Goal: Use online tool/utility: Utilize a website feature to perform a specific function

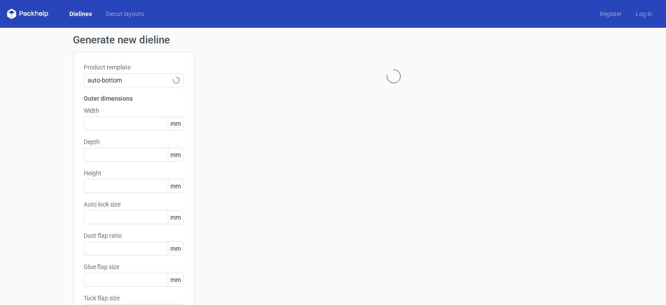
type input "1"
type input "0.8"
type input "10"
type input "12"
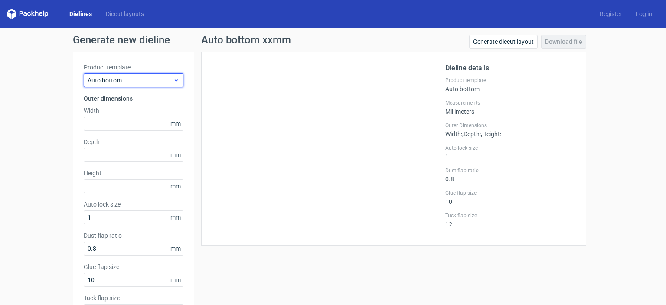
click at [175, 82] on icon at bounding box center [176, 80] width 7 height 7
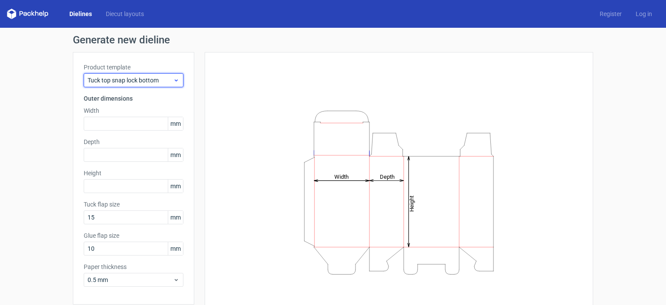
click at [173, 79] on icon at bounding box center [176, 80] width 7 height 7
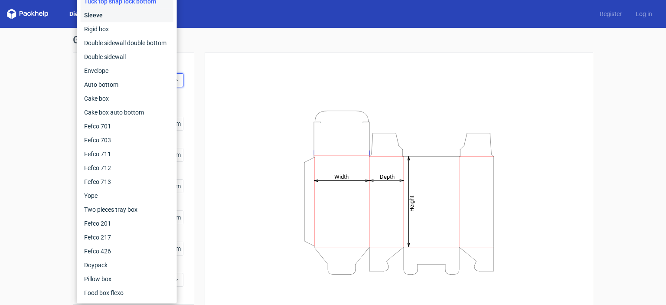
click at [108, 17] on div "Sleeve" at bounding box center [127, 15] width 93 height 14
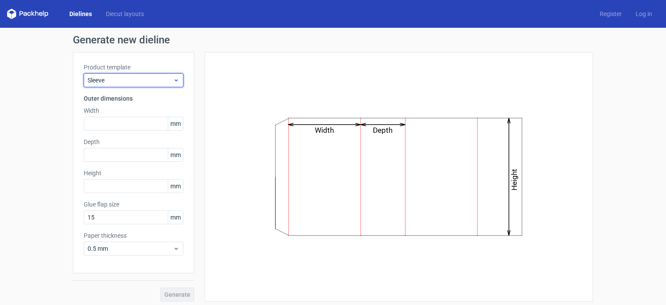
click at [175, 81] on use at bounding box center [176, 80] width 3 height 2
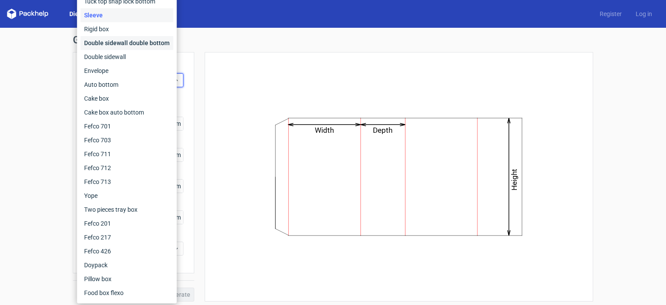
click at [131, 46] on div "Double sidewall double bottom" at bounding box center [127, 43] width 93 height 14
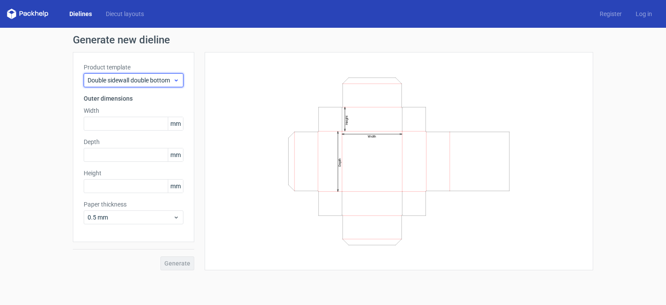
click at [178, 77] on icon at bounding box center [176, 80] width 7 height 7
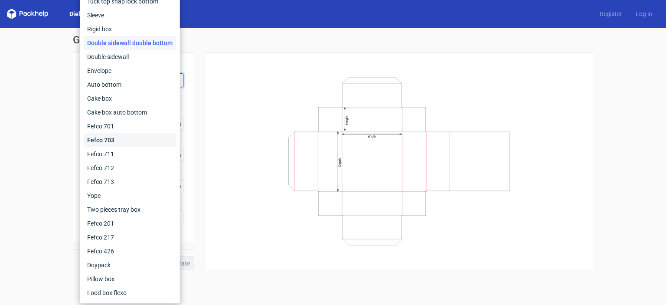
click at [122, 136] on div "Fefco 703" at bounding box center [130, 140] width 93 height 14
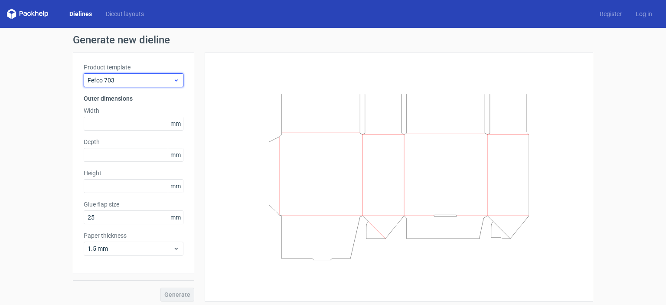
click at [175, 80] on use at bounding box center [176, 80] width 3 height 2
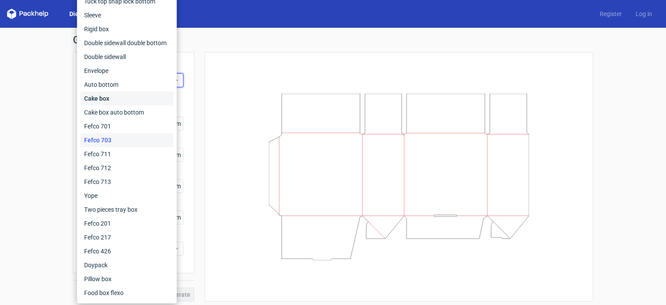
click at [149, 102] on div "Cake box" at bounding box center [127, 99] width 93 height 14
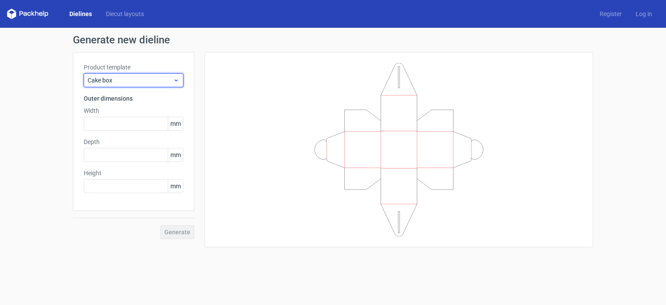
click at [176, 79] on icon at bounding box center [176, 80] width 7 height 7
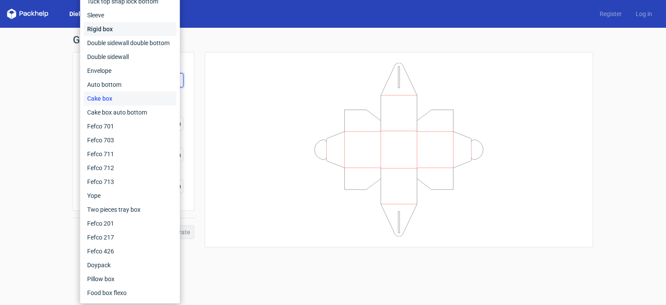
drag, startPoint x: 148, startPoint y: 1, endPoint x: 141, endPoint y: 31, distance: 30.6
click at [141, 31] on div "Rigid box" at bounding box center [130, 29] width 93 height 14
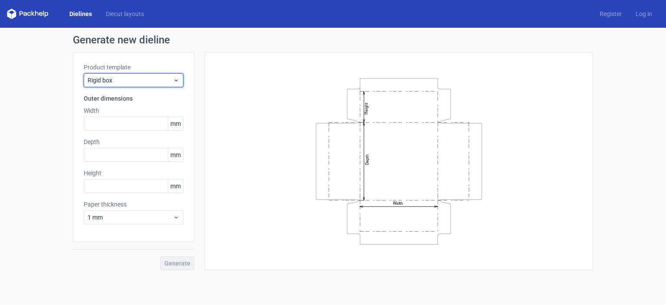
click at [177, 76] on div "Rigid box" at bounding box center [134, 80] width 100 height 14
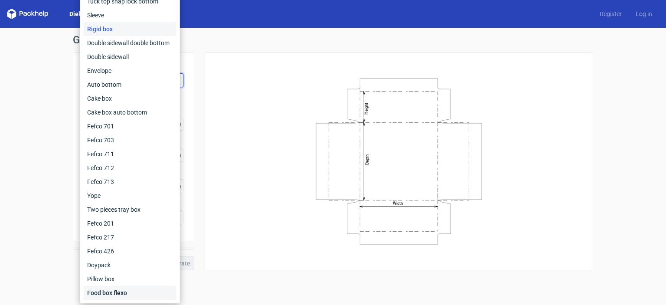
click at [132, 295] on div "Food box flexo" at bounding box center [130, 293] width 93 height 14
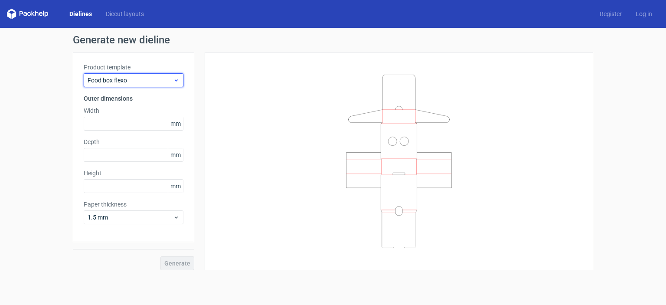
click at [178, 78] on icon at bounding box center [176, 80] width 7 height 7
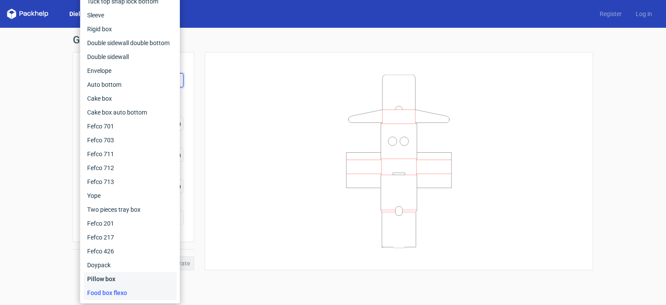
click at [111, 273] on div "Pillow box" at bounding box center [130, 279] width 93 height 14
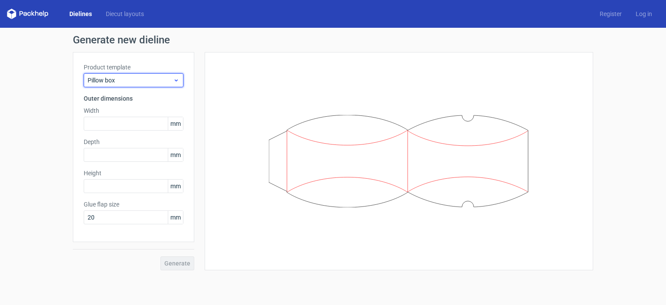
click at [179, 80] on icon at bounding box center [176, 80] width 7 height 7
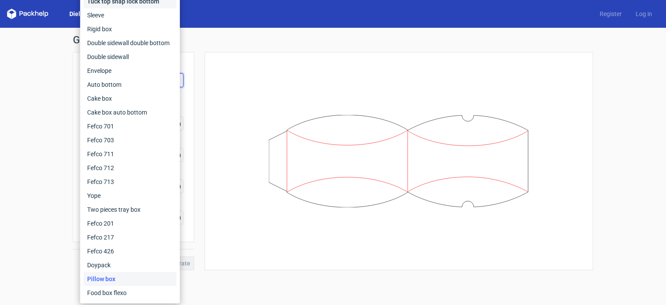
click at [151, 5] on div "Tuck top snap lock bottom" at bounding box center [130, 1] width 93 height 14
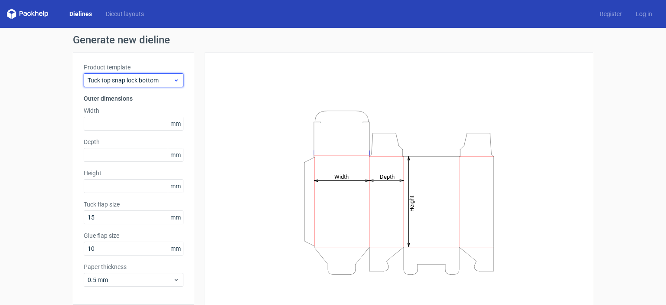
click at [175, 79] on use at bounding box center [176, 80] width 3 height 2
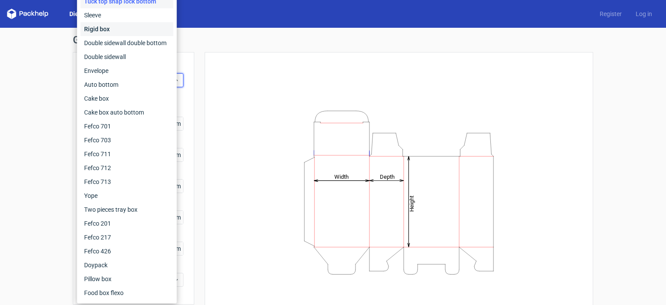
click at [131, 32] on div "Rigid box" at bounding box center [127, 29] width 93 height 14
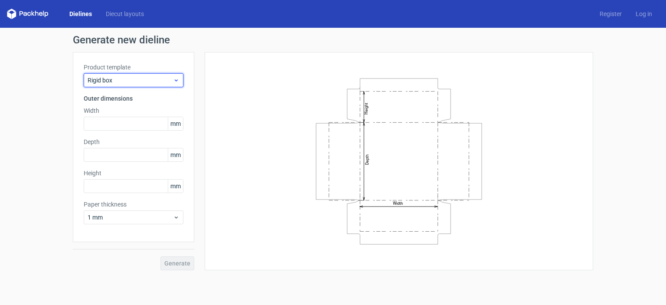
click at [177, 78] on icon at bounding box center [176, 80] width 7 height 7
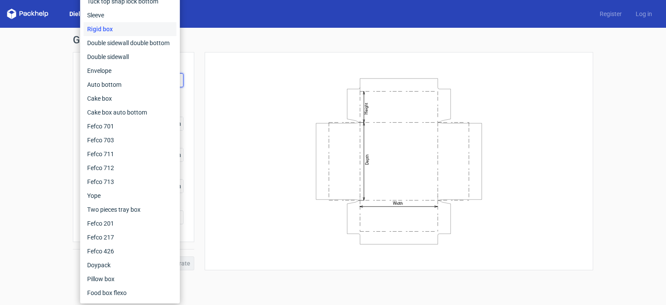
click at [29, 46] on div "Generate new dieline Product template Rigid box Outer dimensions Width mm Depth…" at bounding box center [333, 152] width 666 height 249
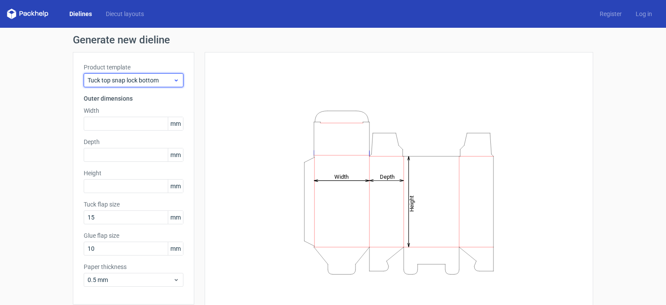
click at [173, 78] on icon at bounding box center [176, 80] width 7 height 7
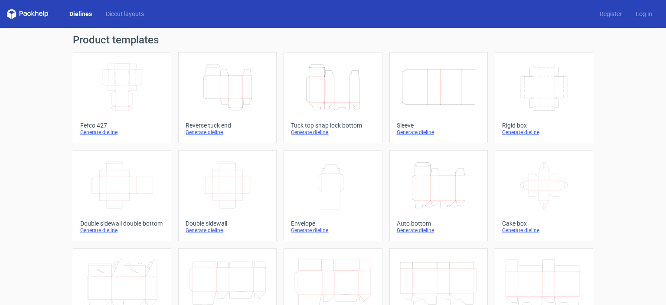
click at [210, 105] on icon "Height Depth Width" at bounding box center [227, 87] width 77 height 49
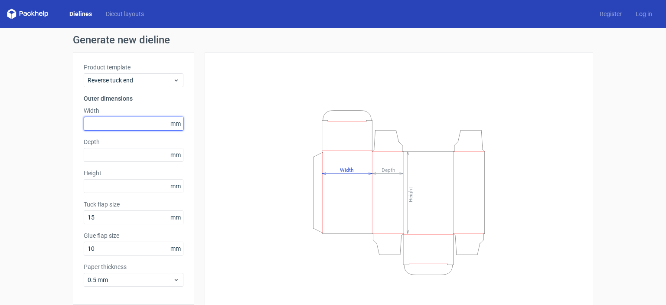
click at [149, 129] on input "text" at bounding box center [134, 124] width 100 height 14
type input "66"
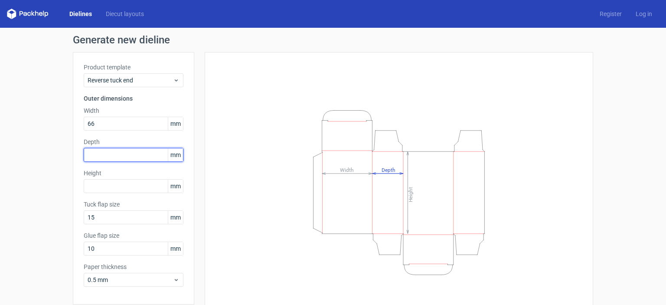
click at [132, 156] on input "text" at bounding box center [134, 155] width 100 height 14
type input "20"
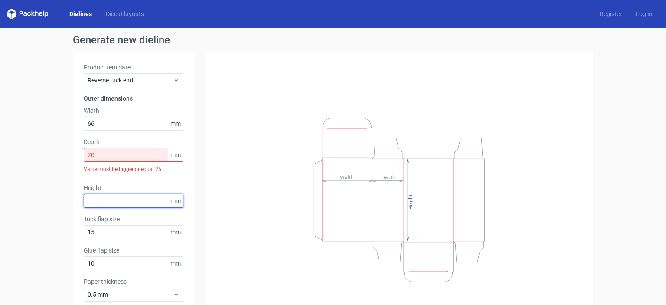
click at [113, 186] on div "Height mm" at bounding box center [134, 195] width 100 height 24
type input "86"
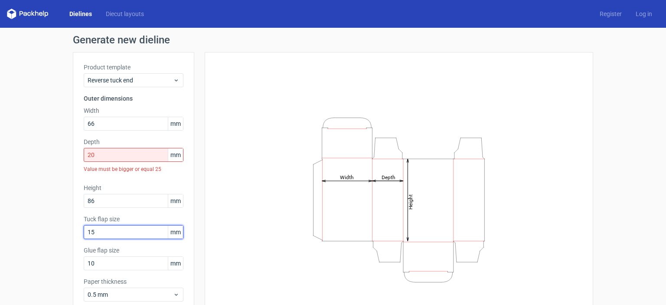
click at [146, 232] on input "15" at bounding box center [134, 232] width 100 height 14
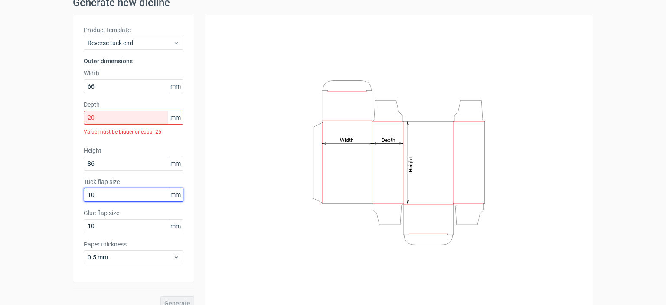
scroll to position [49, 0]
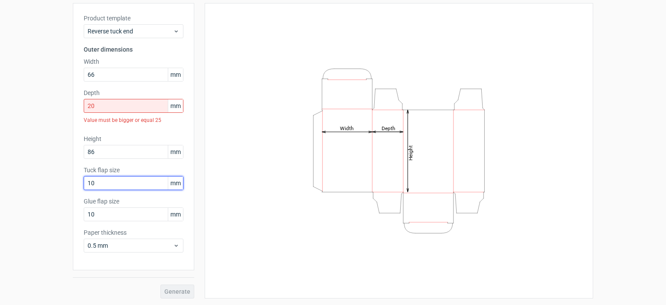
type input "10"
click at [181, 290] on div "Generate" at bounding box center [133, 284] width 121 height 28
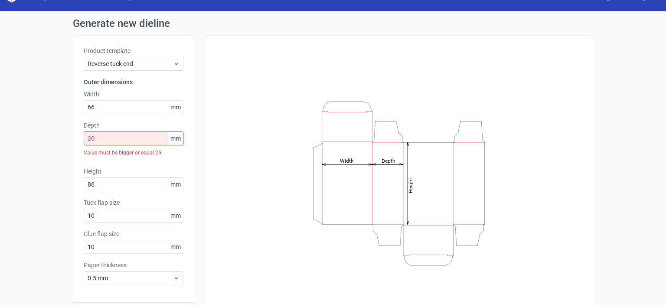
scroll to position [0, 0]
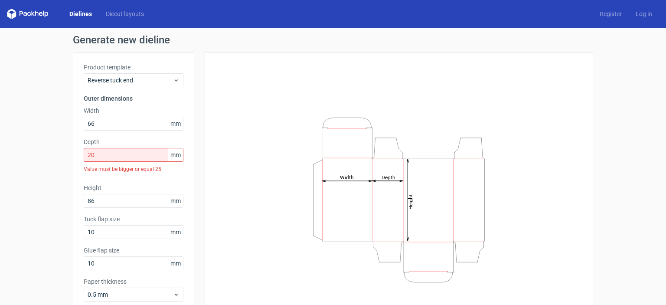
click at [174, 158] on span "mm" at bounding box center [175, 154] width 15 height 13
click at [101, 159] on input "20" at bounding box center [134, 155] width 100 height 14
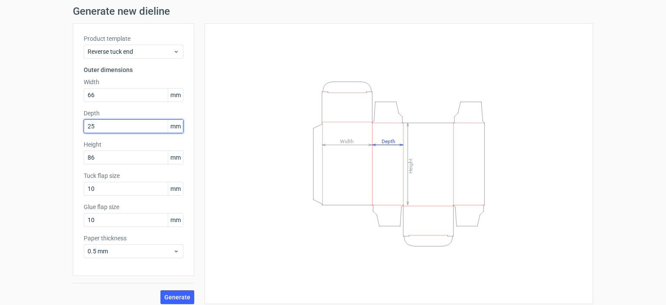
scroll to position [34, 0]
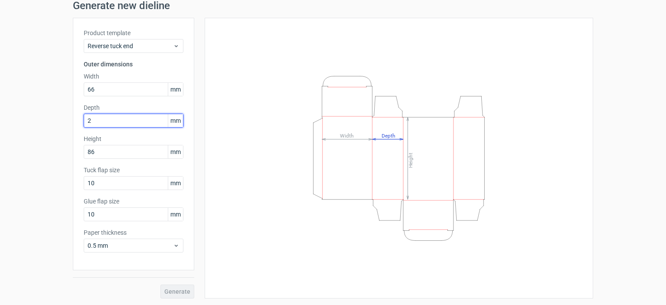
type input "20"
click at [237, 213] on div "Height Depth Width" at bounding box center [399, 158] width 367 height 259
